Goal: Communication & Community: Answer question/provide support

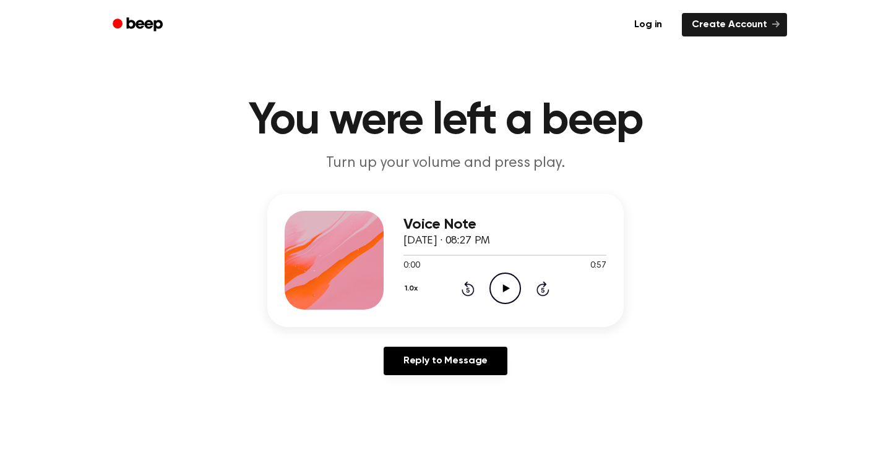
click at [492, 297] on circle at bounding box center [505, 288] width 30 height 30
click at [560, 353] on div "Reply to Message" at bounding box center [445, 366] width 356 height 38
click at [461, 288] on icon "Rewind 5 seconds" at bounding box center [468, 289] width 14 height 16
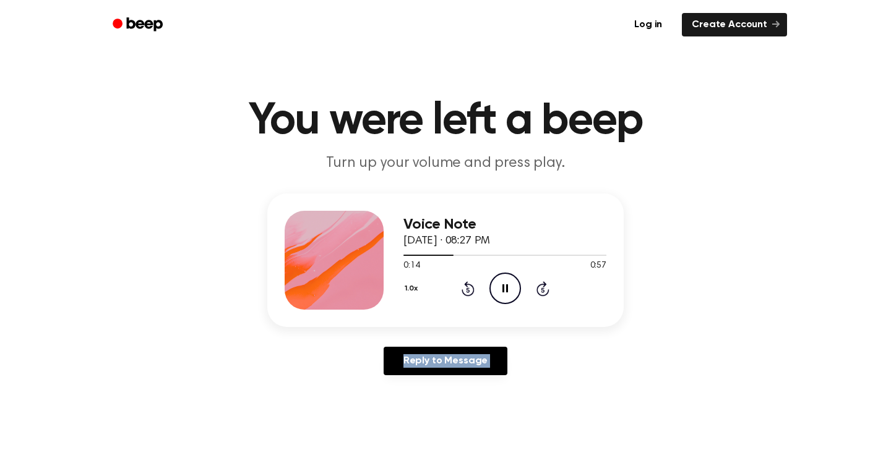
click at [461, 288] on icon "Rewind 5 seconds" at bounding box center [468, 289] width 14 height 16
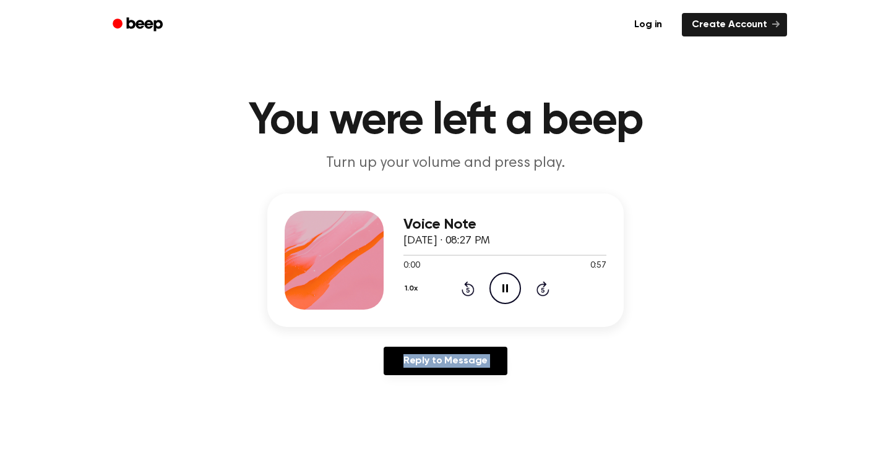
click at [461, 288] on icon "Rewind 5 seconds" at bounding box center [468, 289] width 14 height 16
